Goal: Navigation & Orientation: Understand site structure

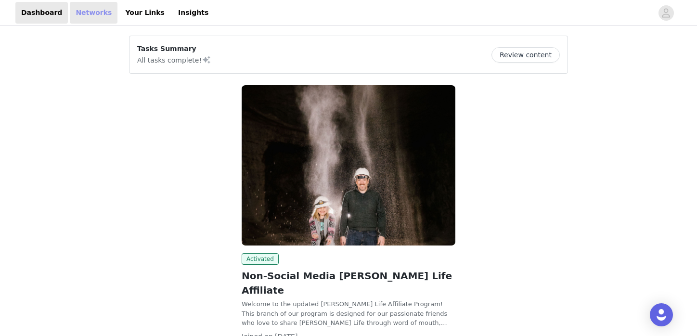
click at [96, 11] on link "Networks" at bounding box center [94, 13] width 48 height 22
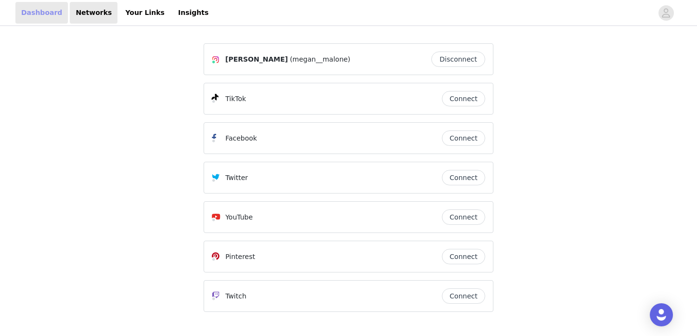
click at [49, 13] on link "Dashboard" at bounding box center [41, 13] width 52 height 22
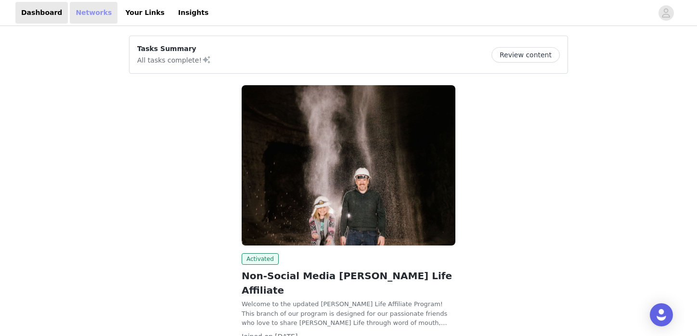
click at [80, 13] on link "Networks" at bounding box center [94, 13] width 48 height 22
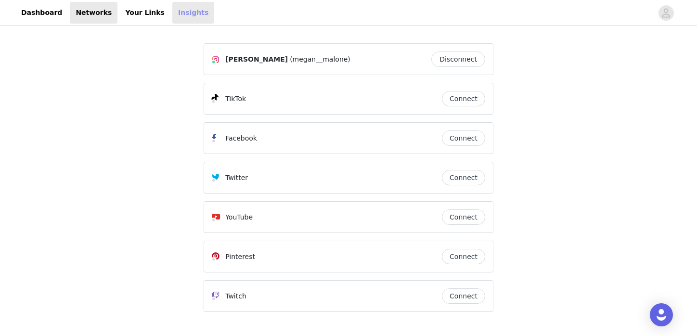
click at [174, 12] on link "Insights" at bounding box center [193, 13] width 42 height 22
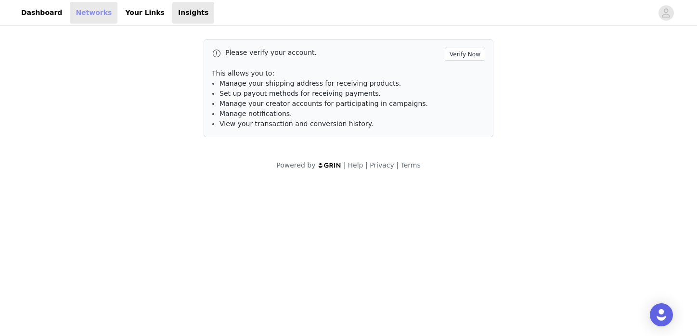
click at [73, 5] on link "Networks" at bounding box center [94, 13] width 48 height 22
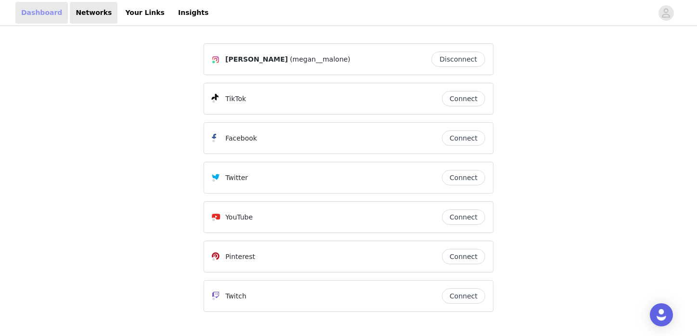
click at [42, 16] on link "Dashboard" at bounding box center [41, 13] width 52 height 22
